Goal: Task Accomplishment & Management: Manage account settings

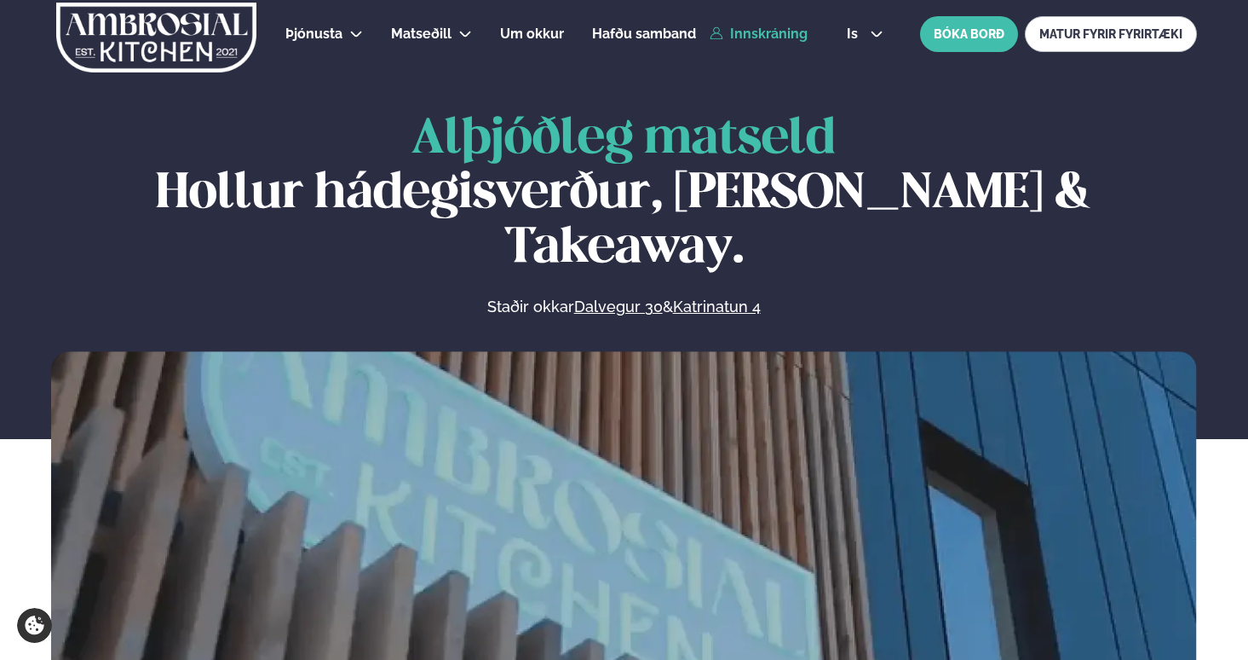
click at [776, 32] on link "Innskráning" at bounding box center [759, 33] width 98 height 15
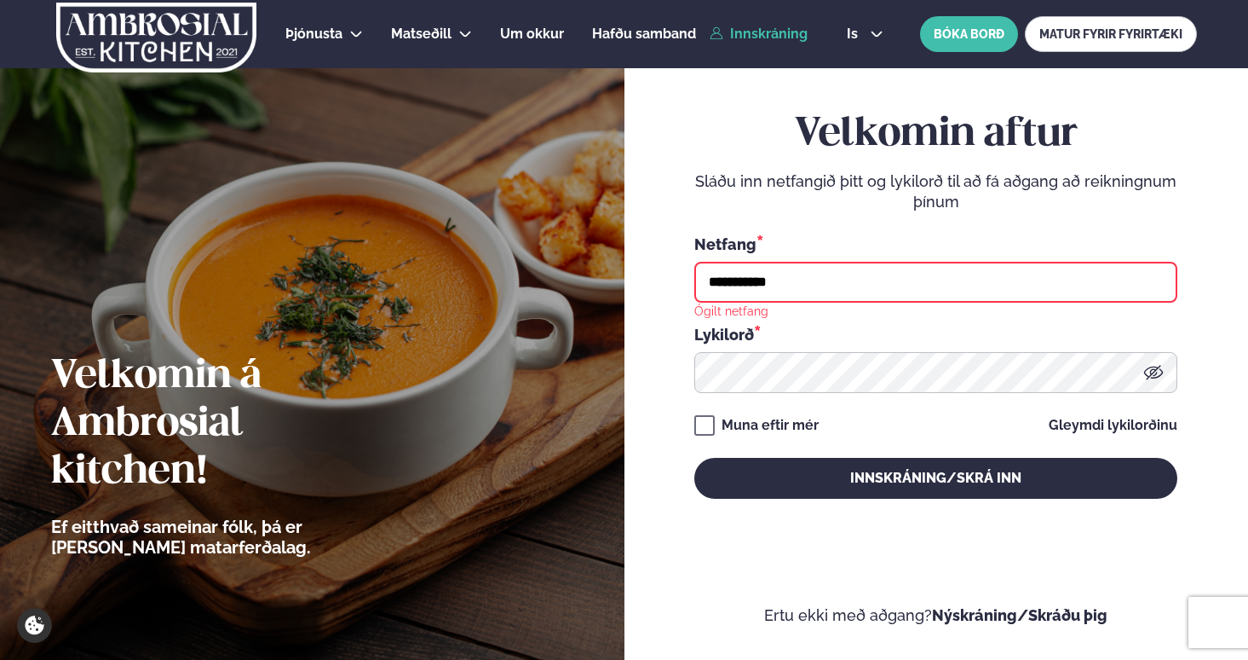
drag, startPoint x: 816, startPoint y: 290, endPoint x: 696, endPoint y: 279, distance: 120.7
click at [696, 279] on input "**********" at bounding box center [936, 282] width 483 height 41
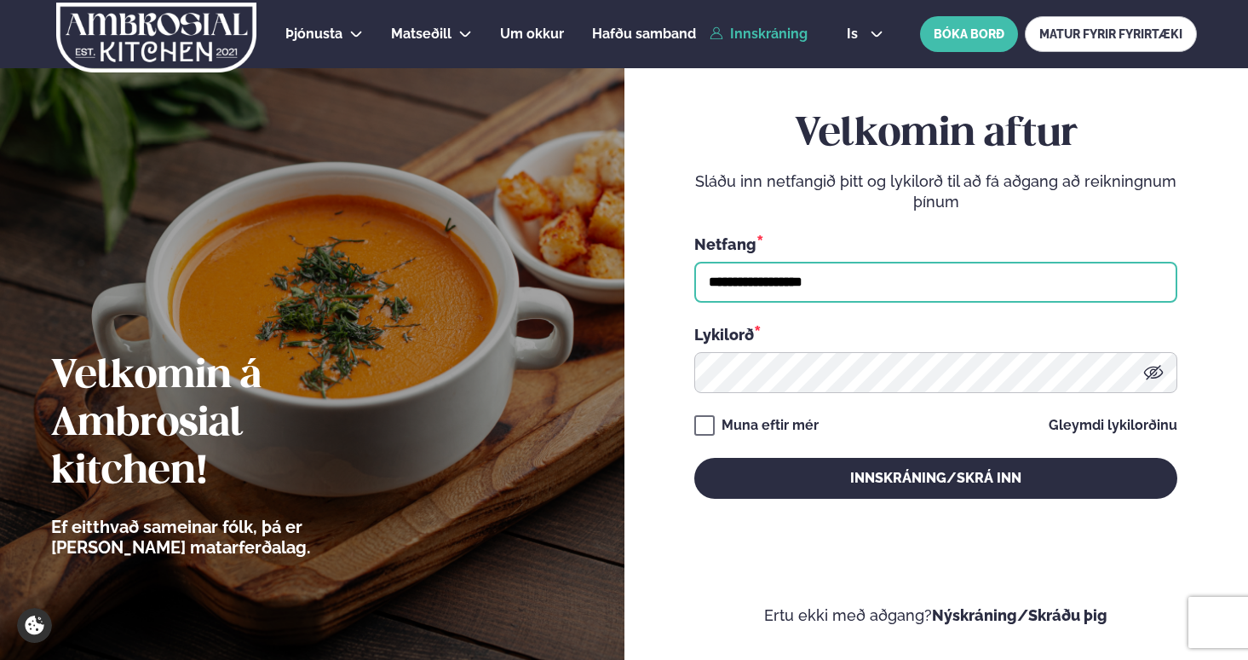
type input "**********"
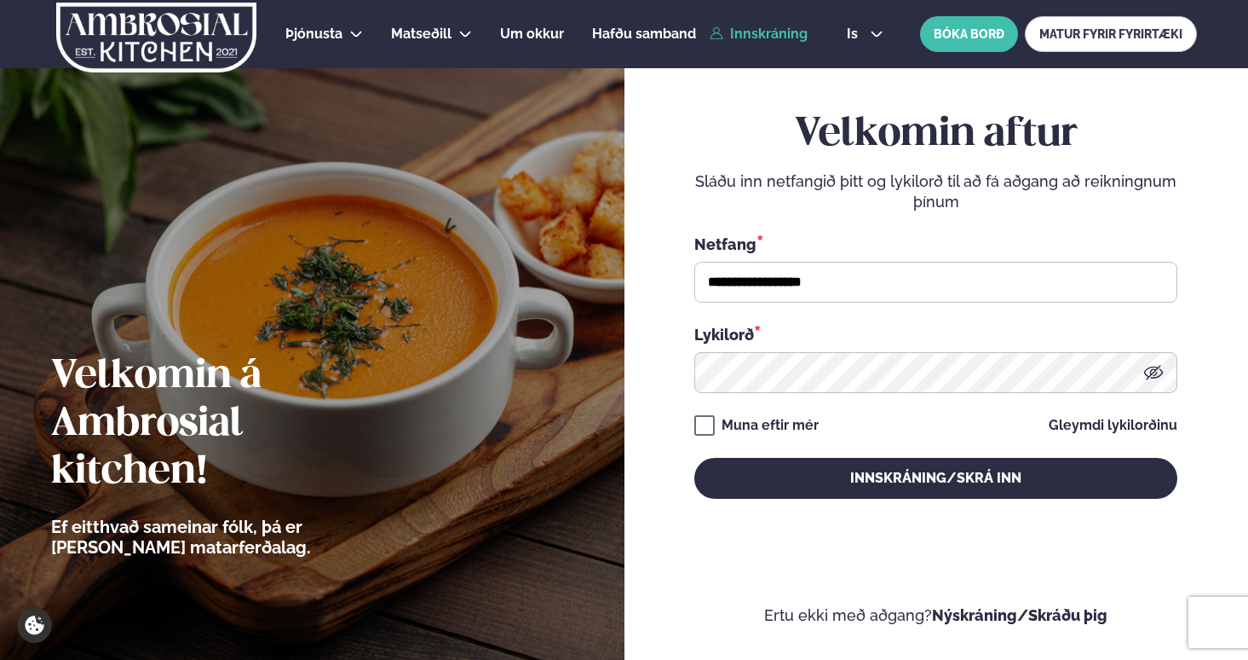
click at [912, 309] on div "**********" at bounding box center [936, 313] width 483 height 160
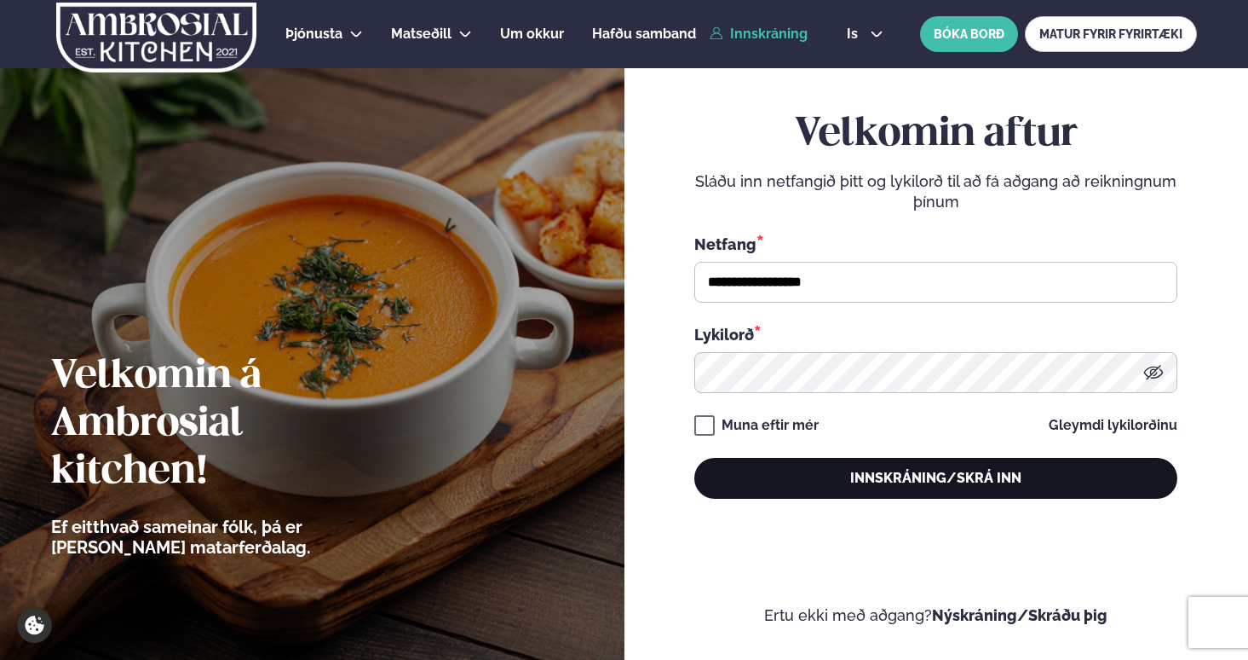
click at [764, 469] on button "Innskráning/Skrá inn" at bounding box center [936, 478] width 483 height 41
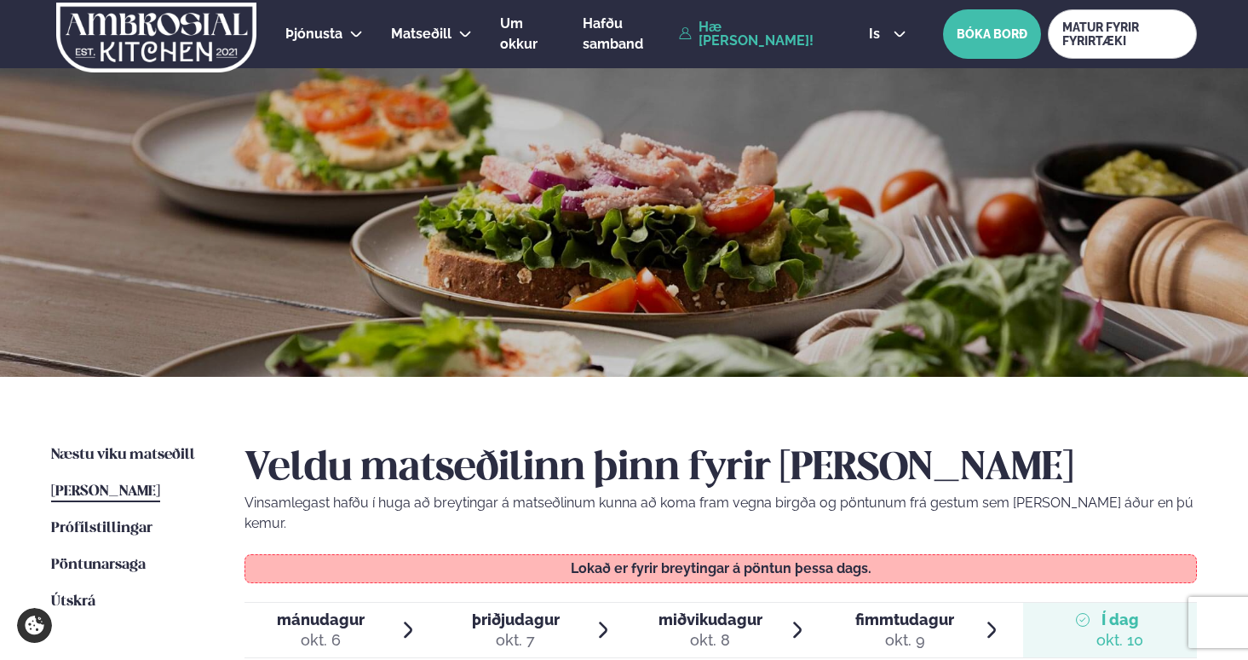
drag, startPoint x: 1113, startPoint y: 0, endPoint x: 1150, endPoint y: 445, distance: 446.4
click at [1150, 445] on h2 "Veldu matseðilinn þinn fyrir [PERSON_NAME]" at bounding box center [721, 469] width 953 height 48
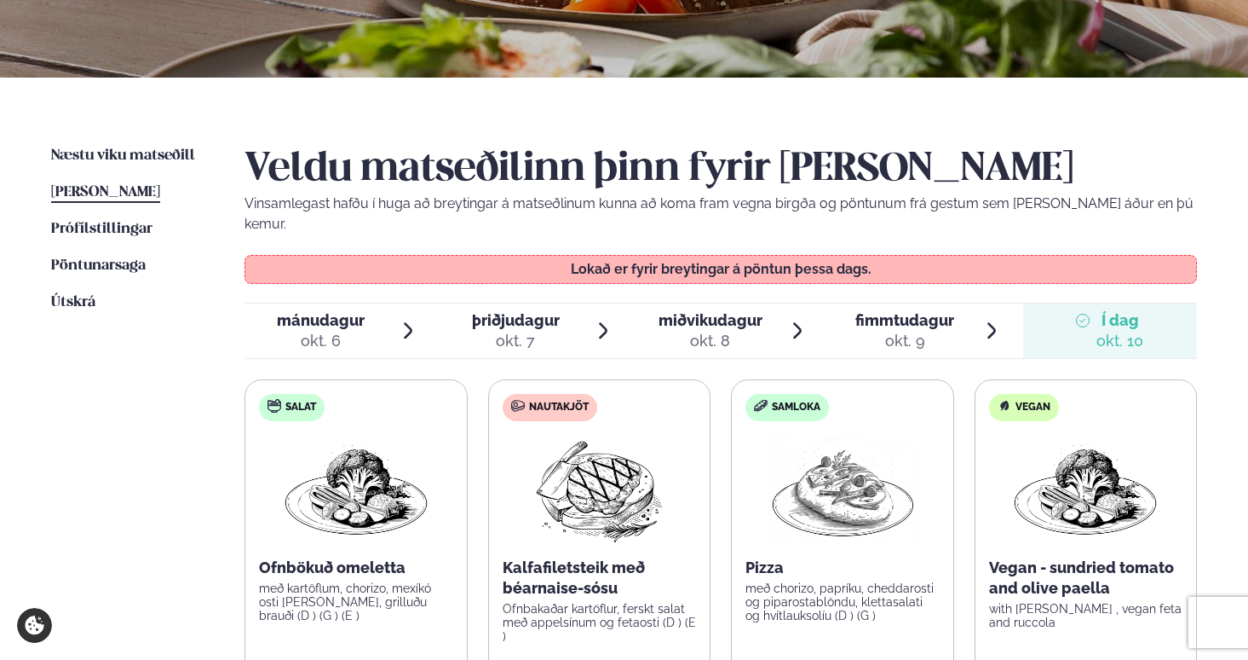
scroll to position [270, 0]
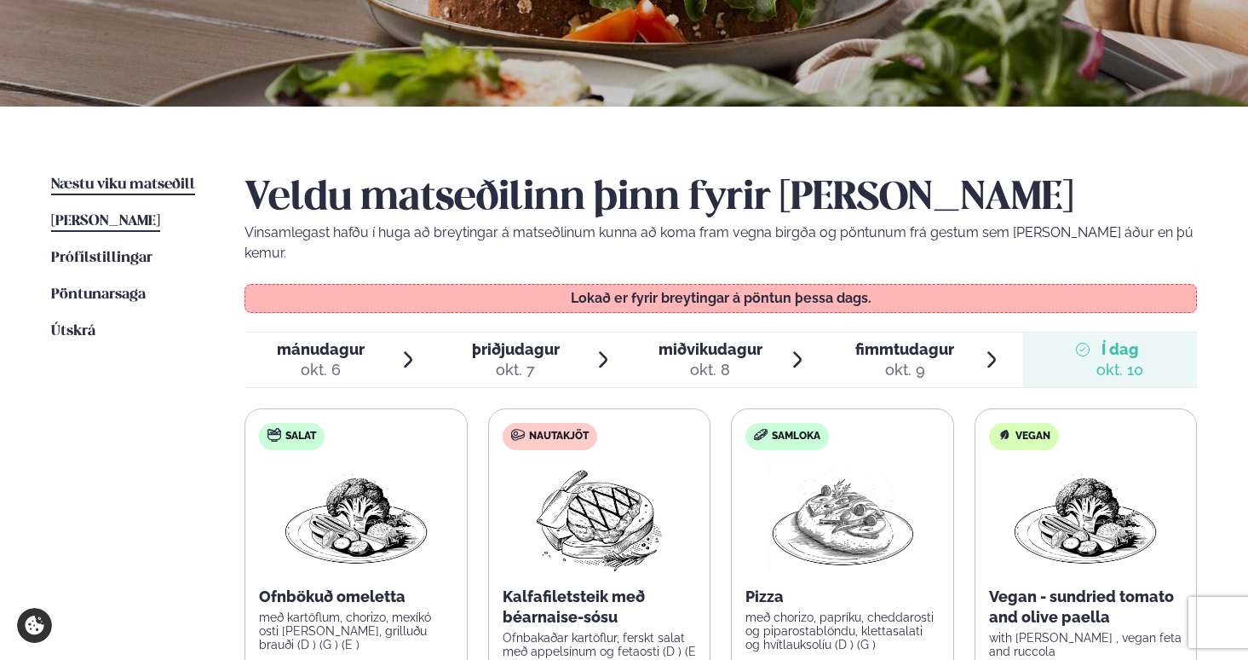
click at [168, 182] on span "Næstu viku matseðill" at bounding box center [123, 184] width 144 height 14
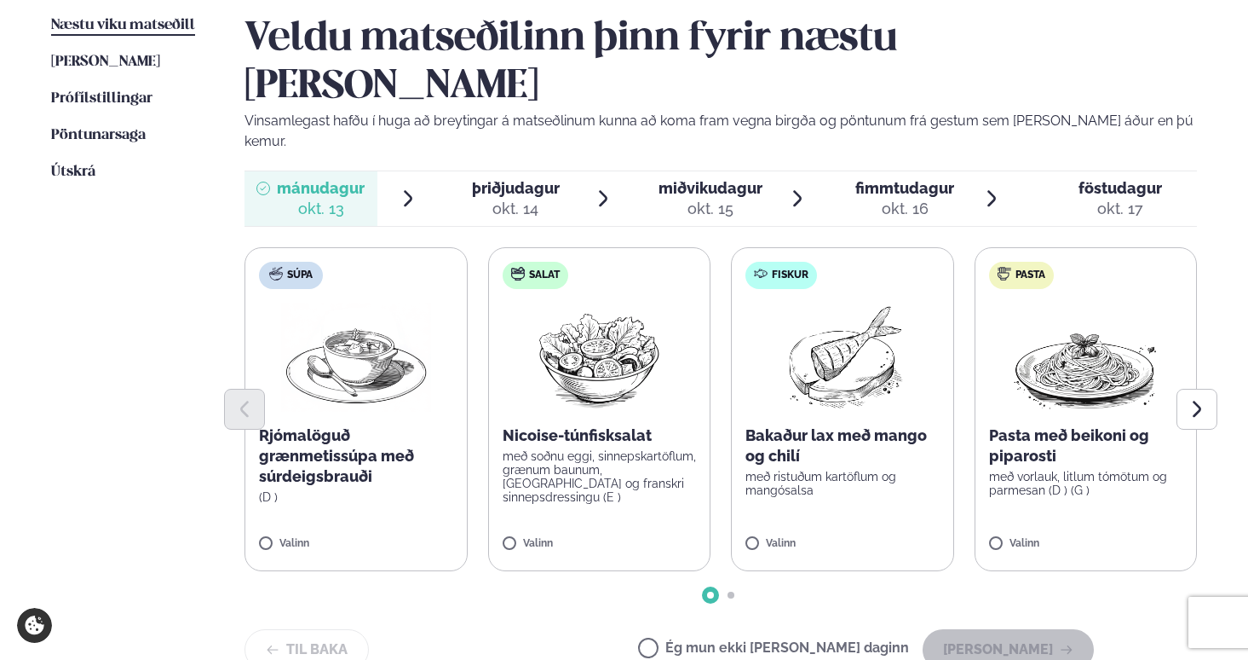
scroll to position [433, 0]
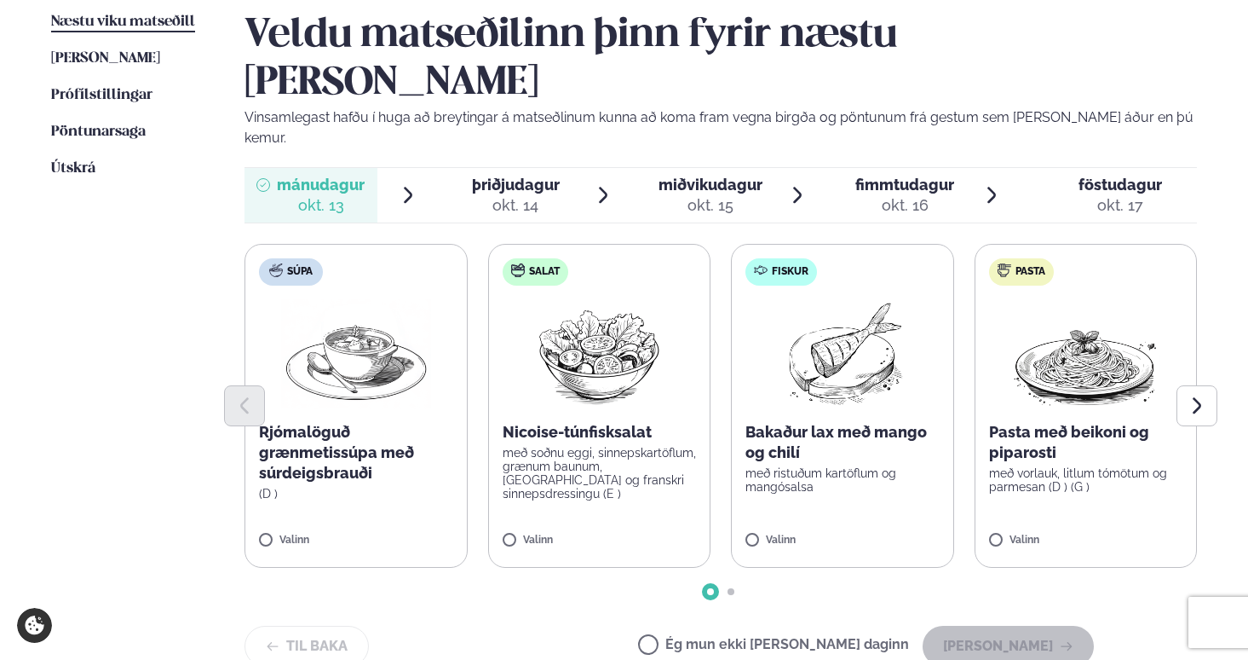
click at [729, 588] on span "Go to slide 2" at bounding box center [731, 591] width 7 height 7
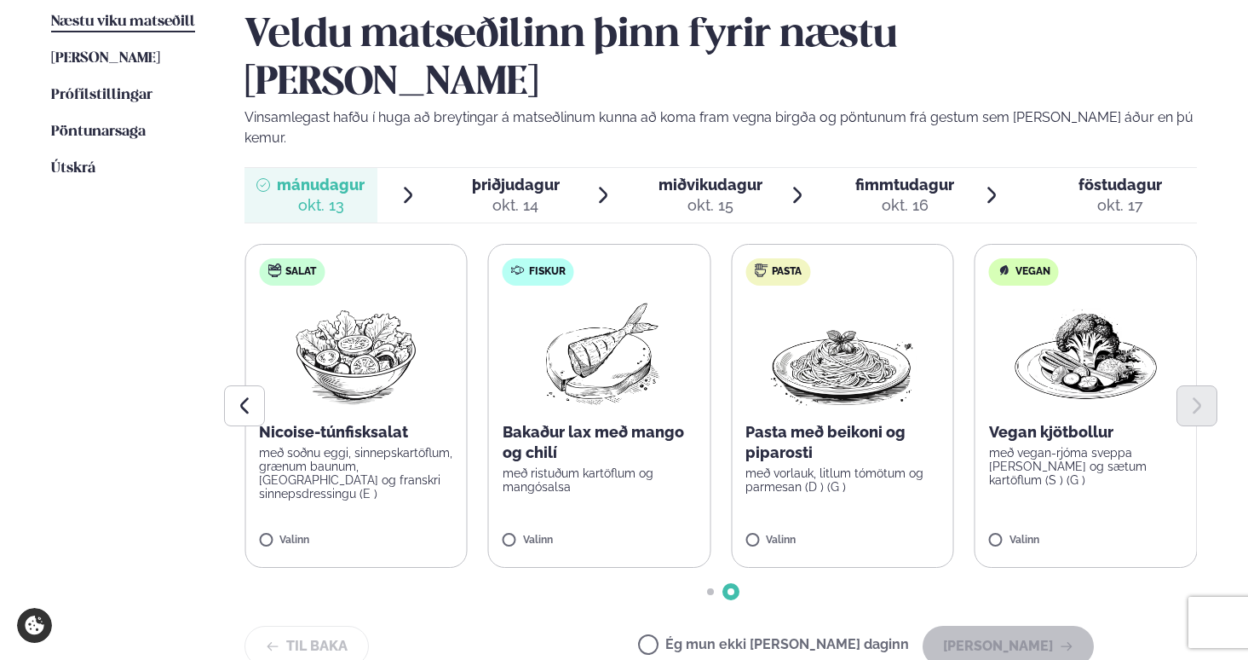
click at [701, 588] on div at bounding box center [721, 591] width 953 height 7
click at [707, 588] on span "Go to slide 1" at bounding box center [710, 591] width 7 height 7
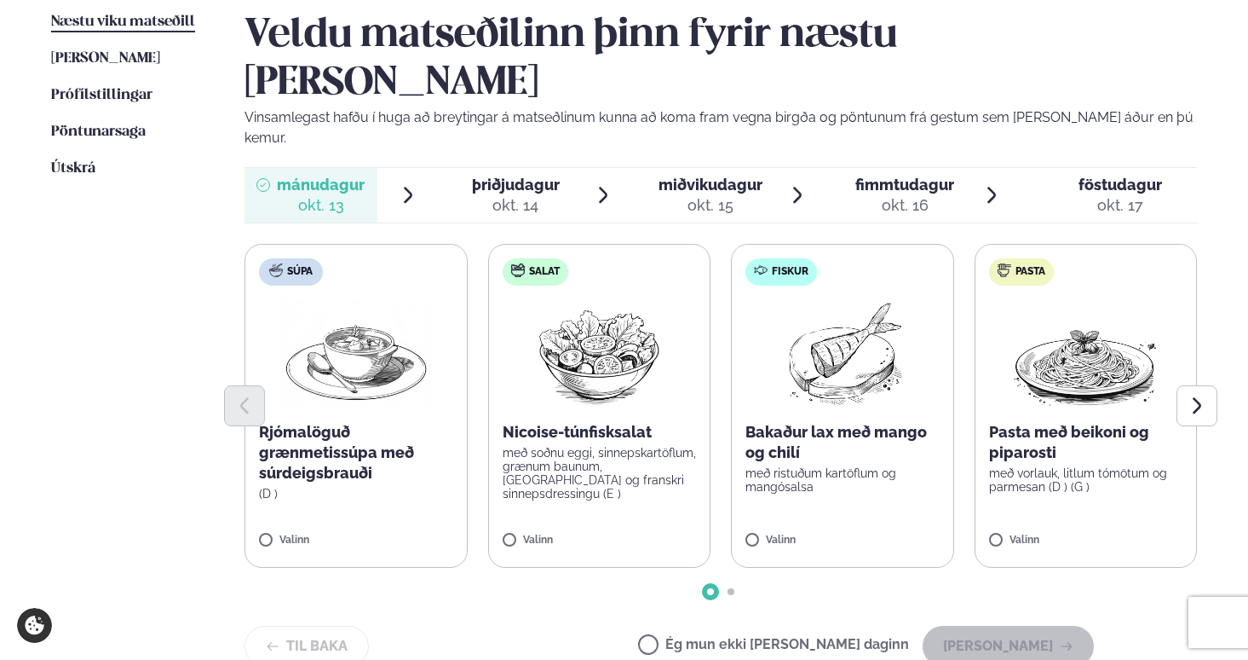
click at [695, 176] on span "miðvikudagur" at bounding box center [711, 185] width 104 height 18
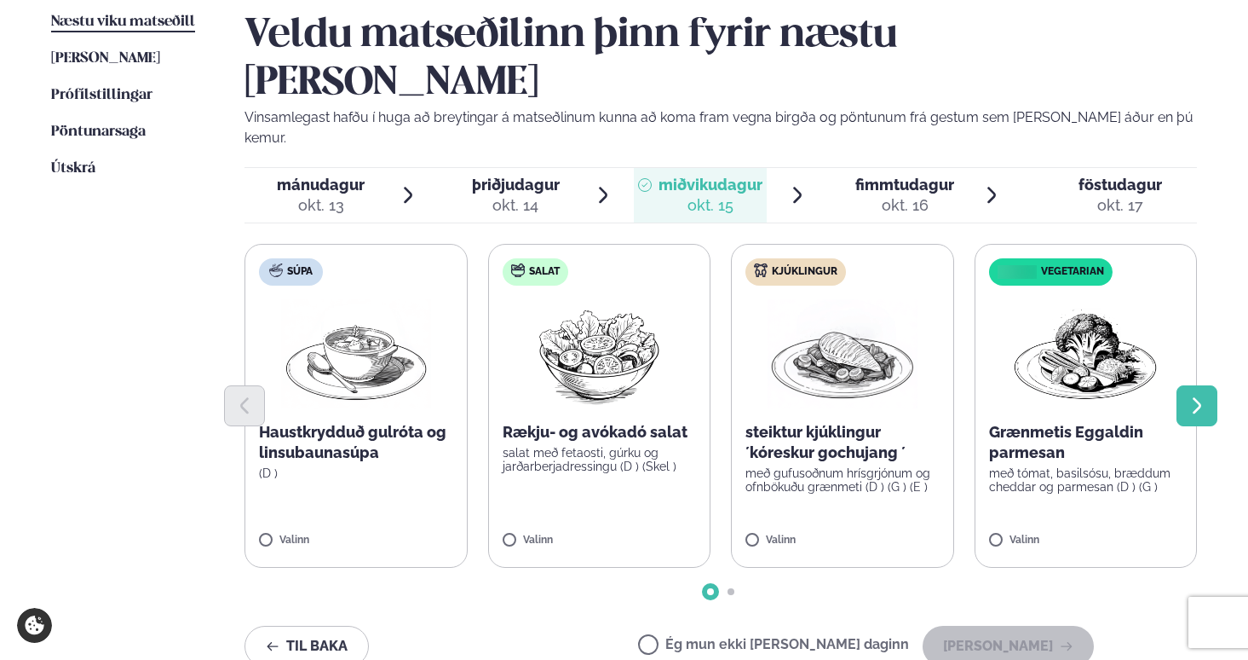
click at [1193, 395] on icon "Next slide" at bounding box center [1197, 405] width 20 height 20
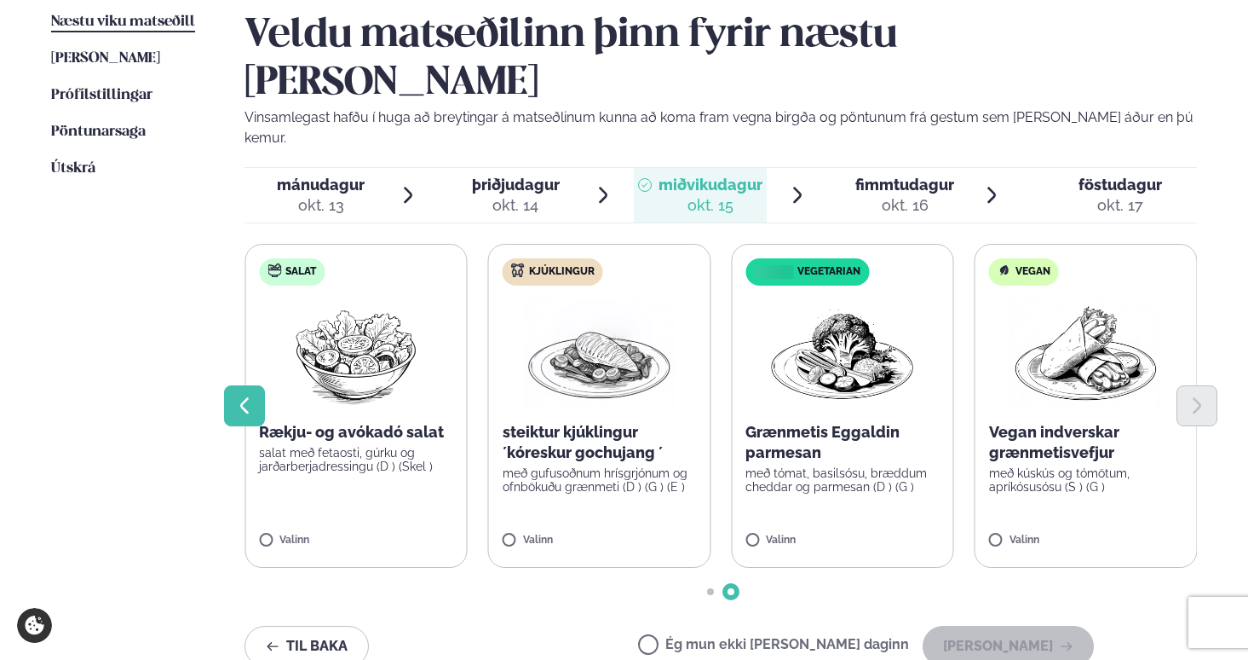
click at [245, 398] on icon "Previous slide" at bounding box center [244, 406] width 9 height 16
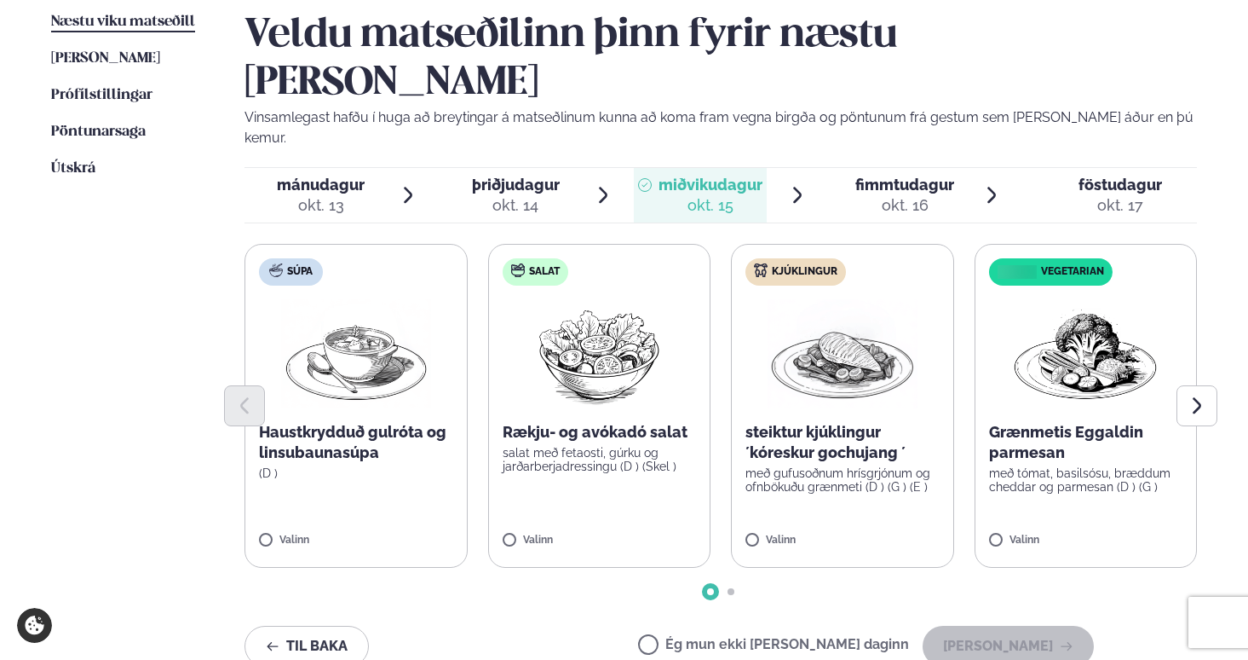
click at [1082, 176] on span "föstudagur" at bounding box center [1121, 185] width 84 height 18
